Goal: Find specific page/section: Find specific page/section

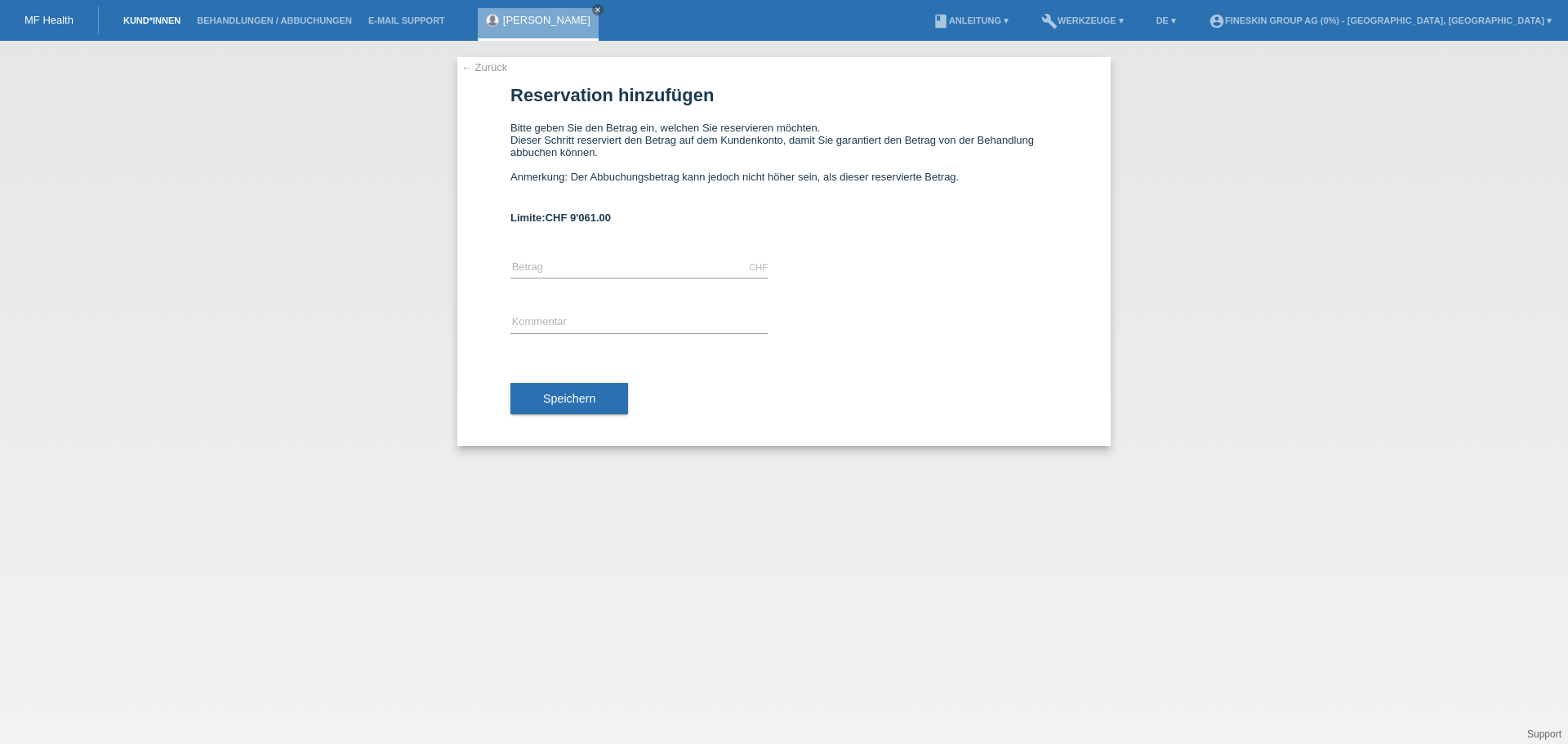
click at [146, 19] on link "Kund*innen" at bounding box center [152, 20] width 74 height 10
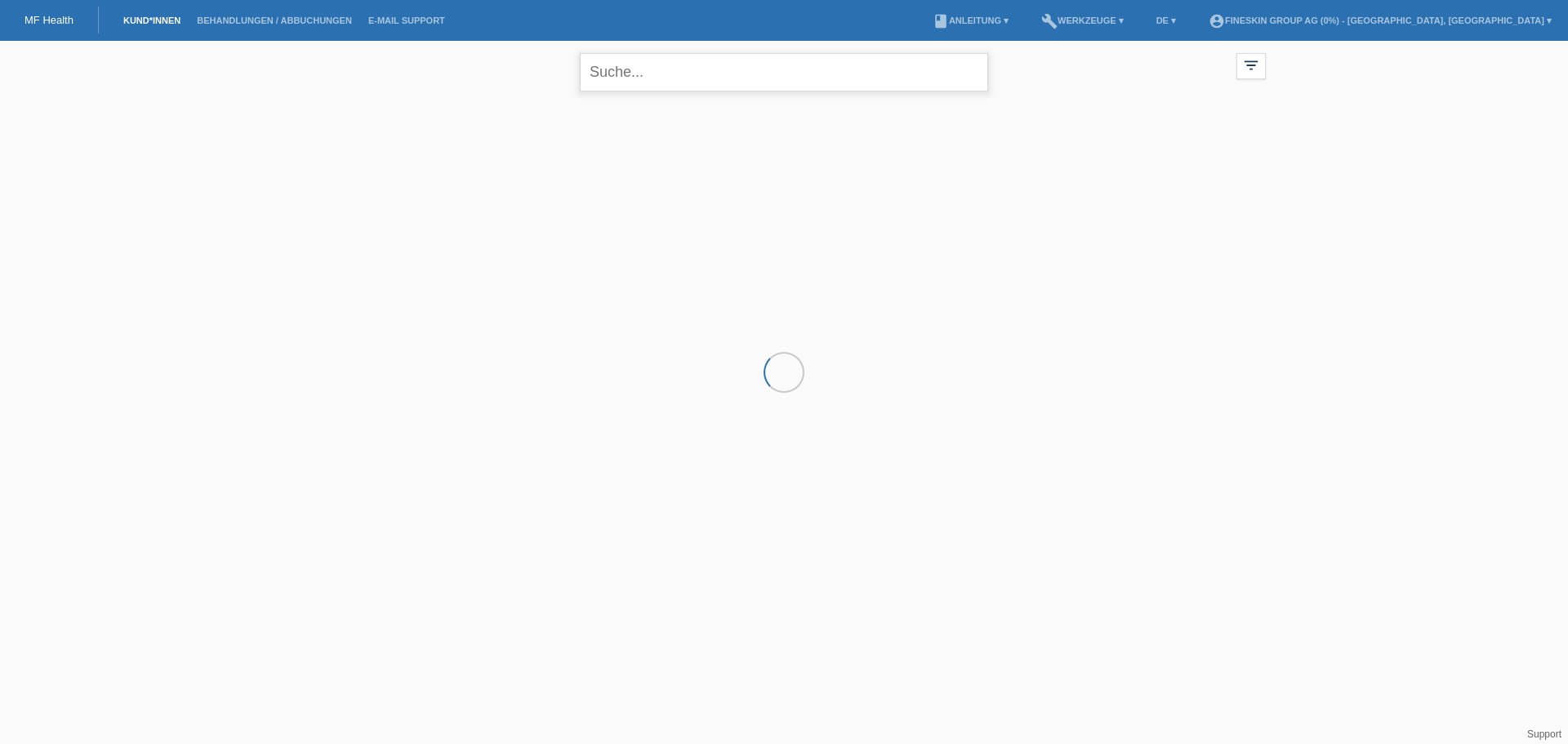
click at [653, 65] on input "text" at bounding box center [784, 72] width 408 height 38
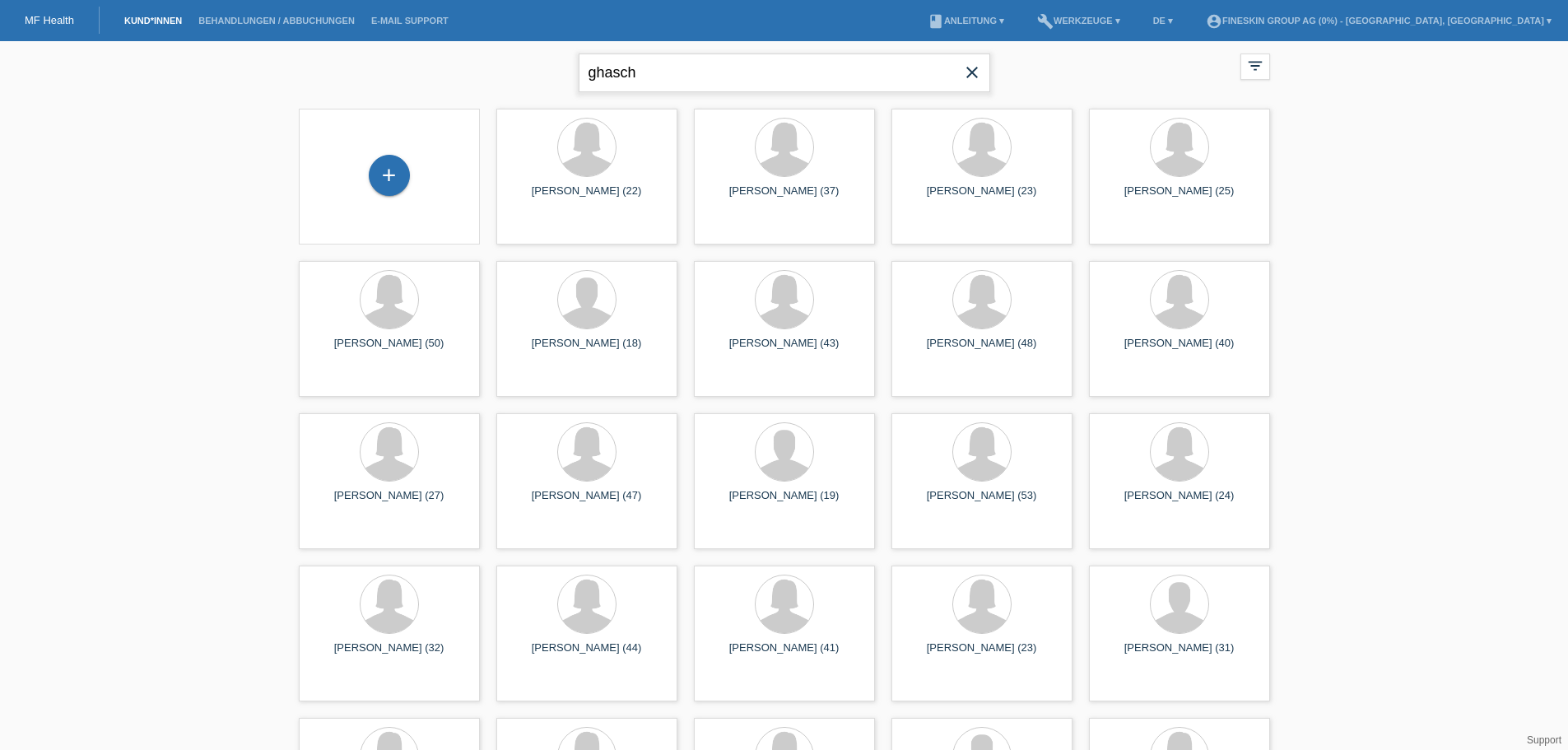
type input "ghasch"
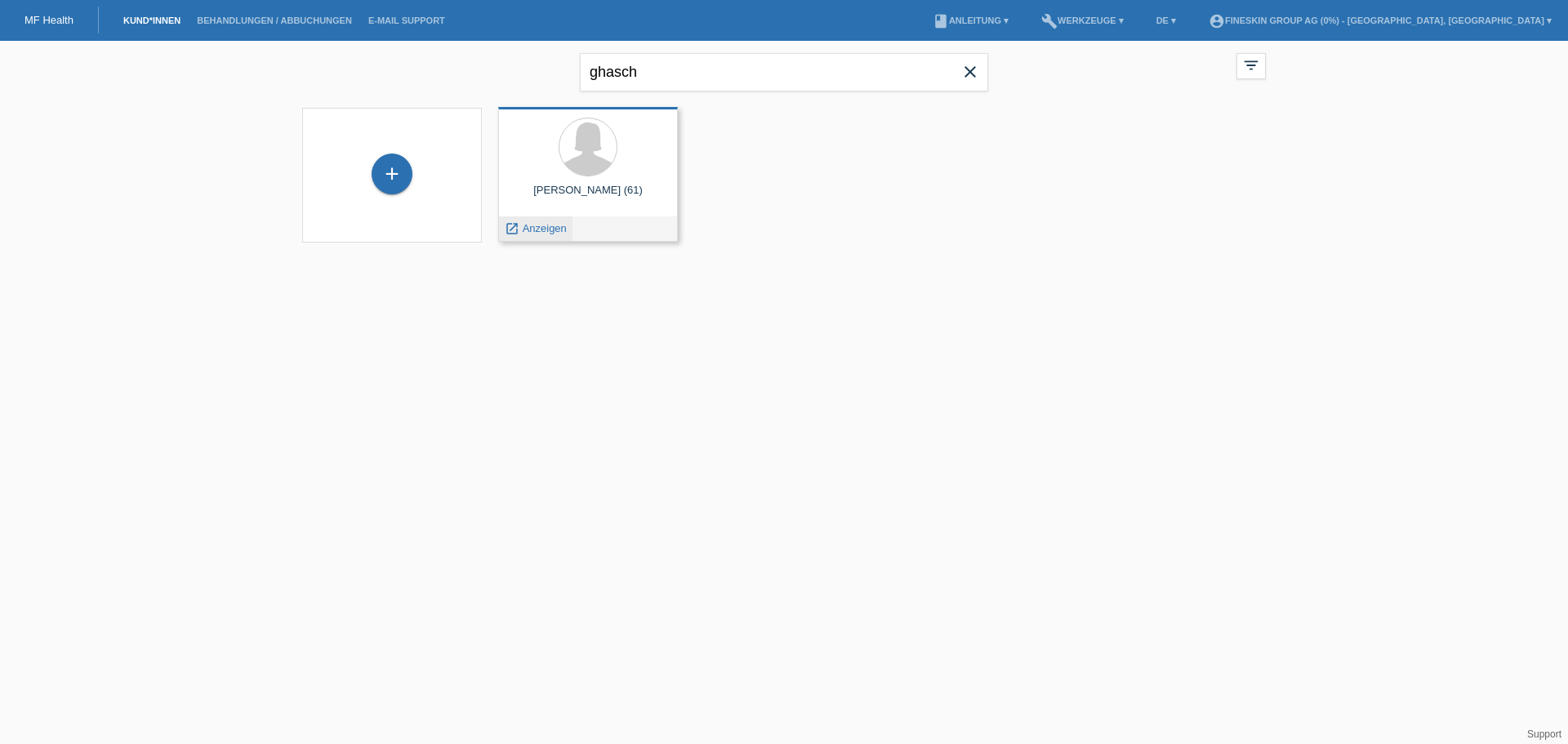
click at [531, 230] on span "Anzeigen" at bounding box center [545, 228] width 44 height 12
